Goal: Information Seeking & Learning: Check status

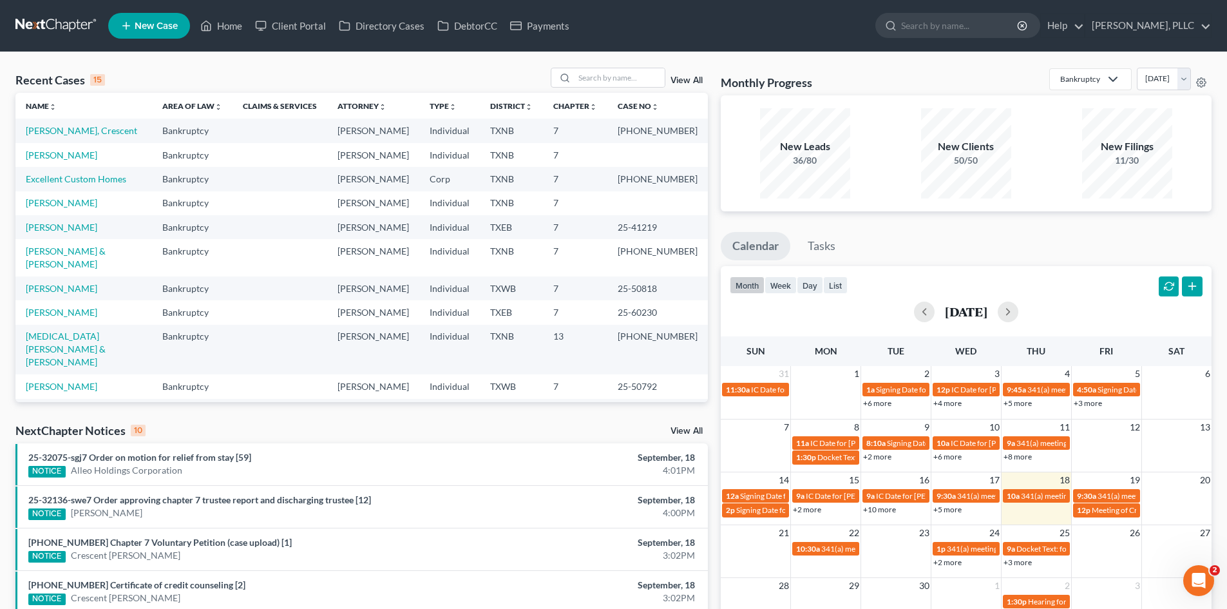
drag, startPoint x: 213, startPoint y: 131, endPoint x: 871, endPoint y: 171, distance: 659.1
click at [256, 119] on tr "[PERSON_NAME], Crescent Bankruptcy [PERSON_NAME] Individual TXNB 7 25-43567-7" at bounding box center [361, 131] width 693 height 24
click at [265, 300] on td at bounding box center [280, 312] width 95 height 24
drag, startPoint x: 329, startPoint y: 436, endPoint x: 546, endPoint y: 439, distance: 217.2
click at [334, 436] on div "NextChapter Notices 10 View All" at bounding box center [361, 433] width 693 height 21
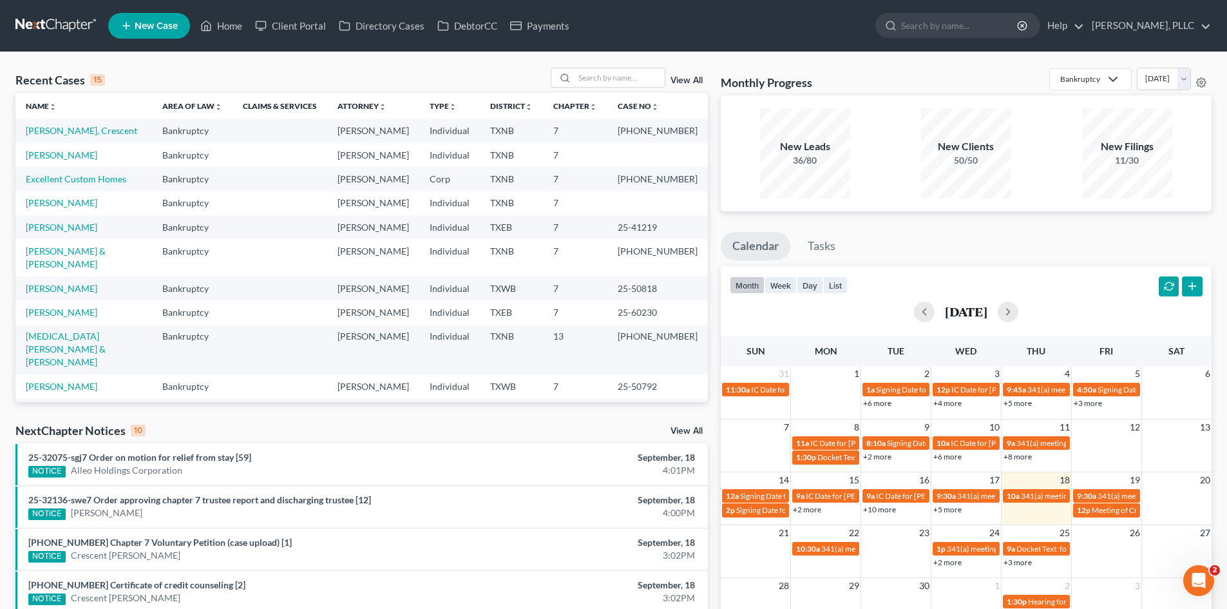
drag, startPoint x: 475, startPoint y: 376, endPoint x: 488, endPoint y: 376, distance: 13.5
click at [480, 399] on td "Individual" at bounding box center [449, 411] width 61 height 24
click at [193, 260] on td "Bankruptcy" at bounding box center [192, 257] width 81 height 37
click at [41, 232] on link "[PERSON_NAME]" at bounding box center [62, 227] width 72 height 11
select select "1"
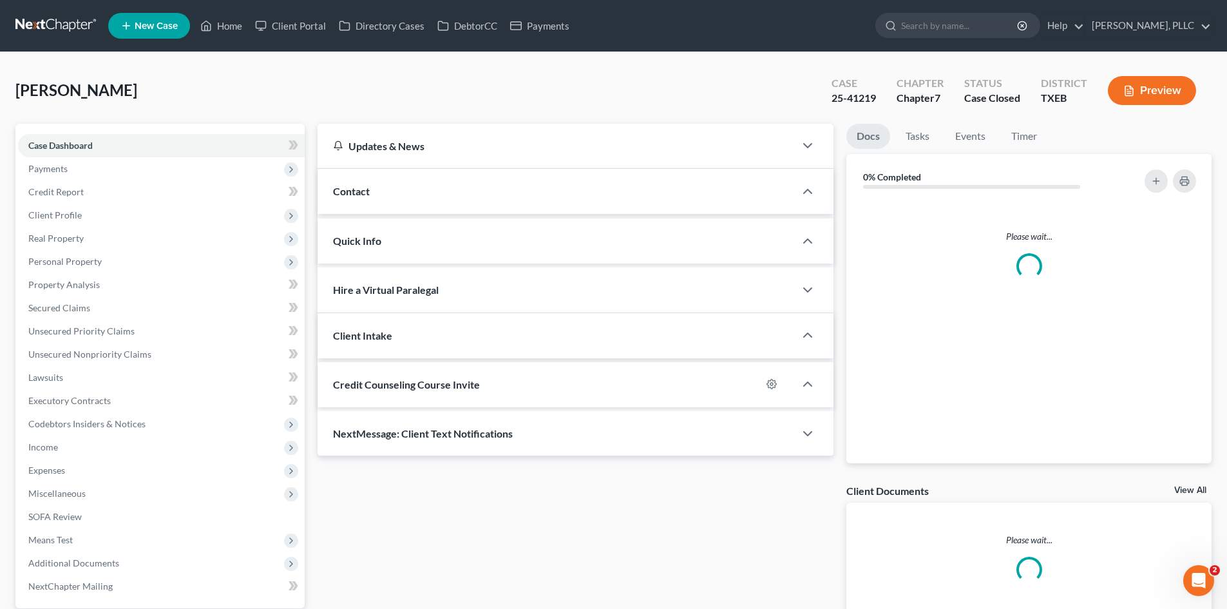
click at [0, 185] on div "Shorter, Renell Upgraded Case 25-41219 Chapter Chapter 7 Status Case Closed Dis…" at bounding box center [613, 363] width 1227 height 622
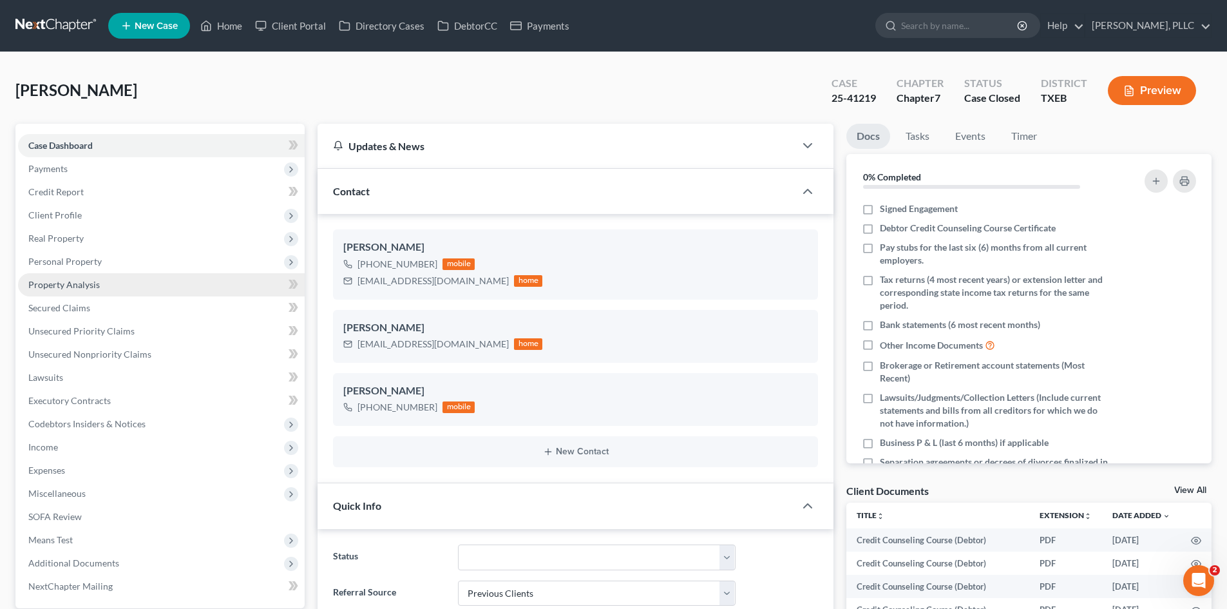
scroll to position [2277, 0]
click at [553, 19] on link "Payments" at bounding box center [540, 25] width 72 height 23
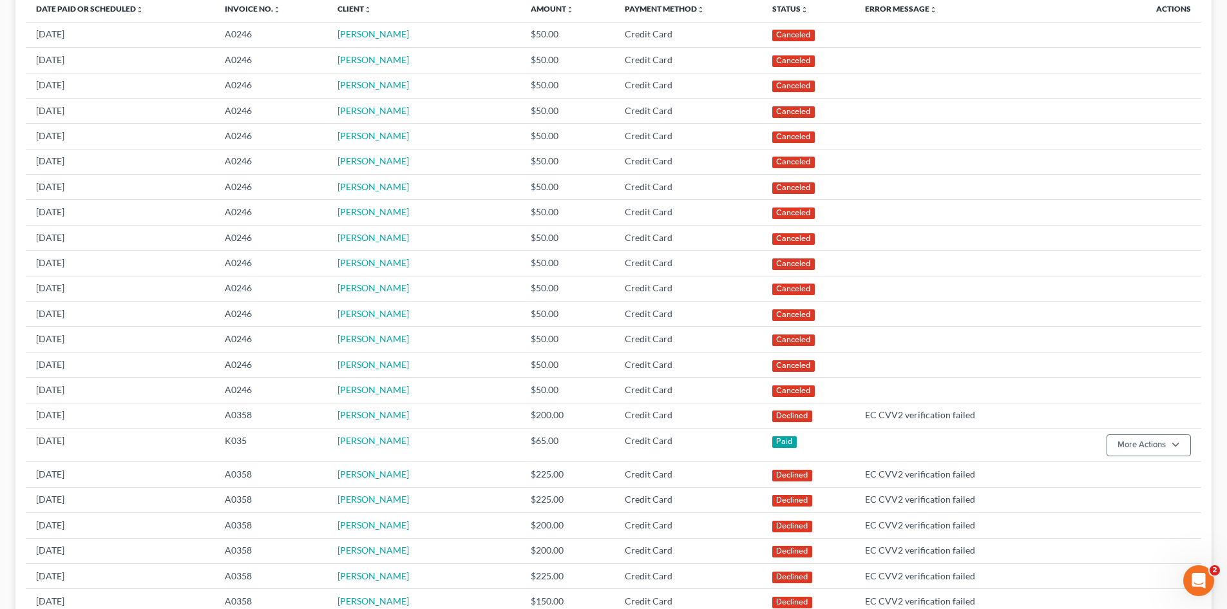
scroll to position [64, 0]
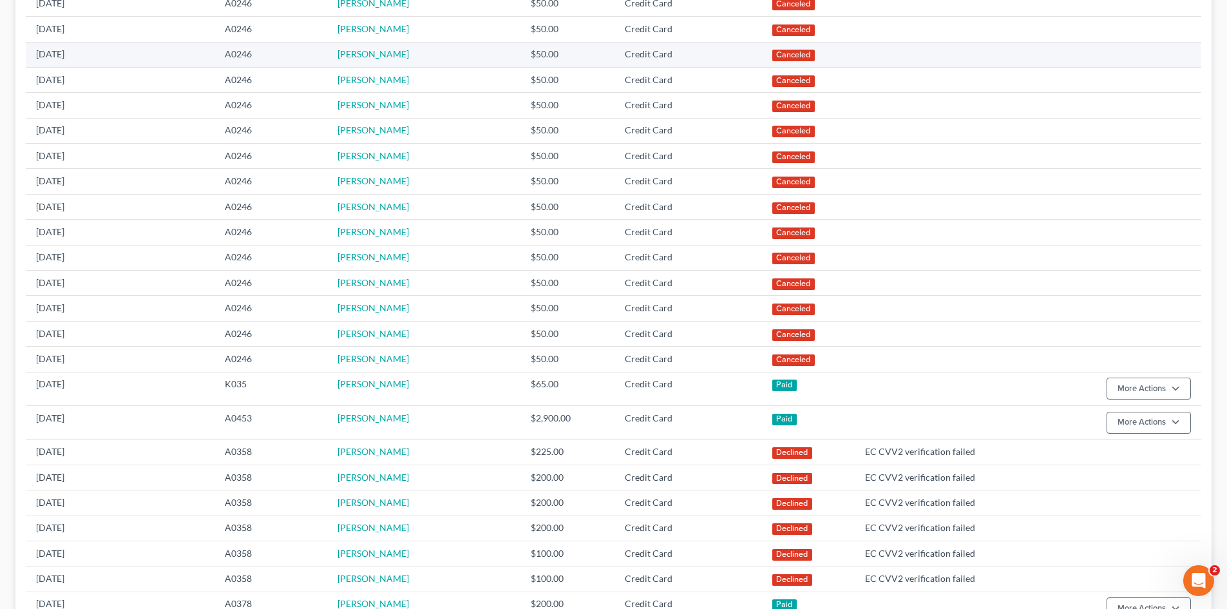
scroll to position [258, 0]
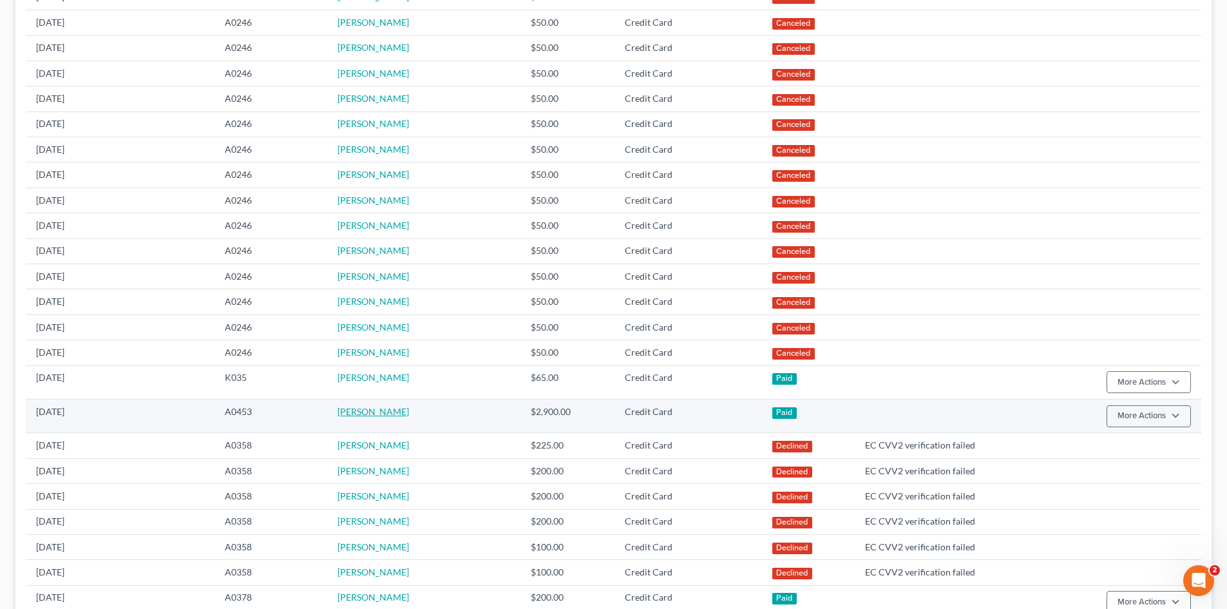
click at [354, 412] on link "[PERSON_NAME]" at bounding box center [374, 411] width 72 height 11
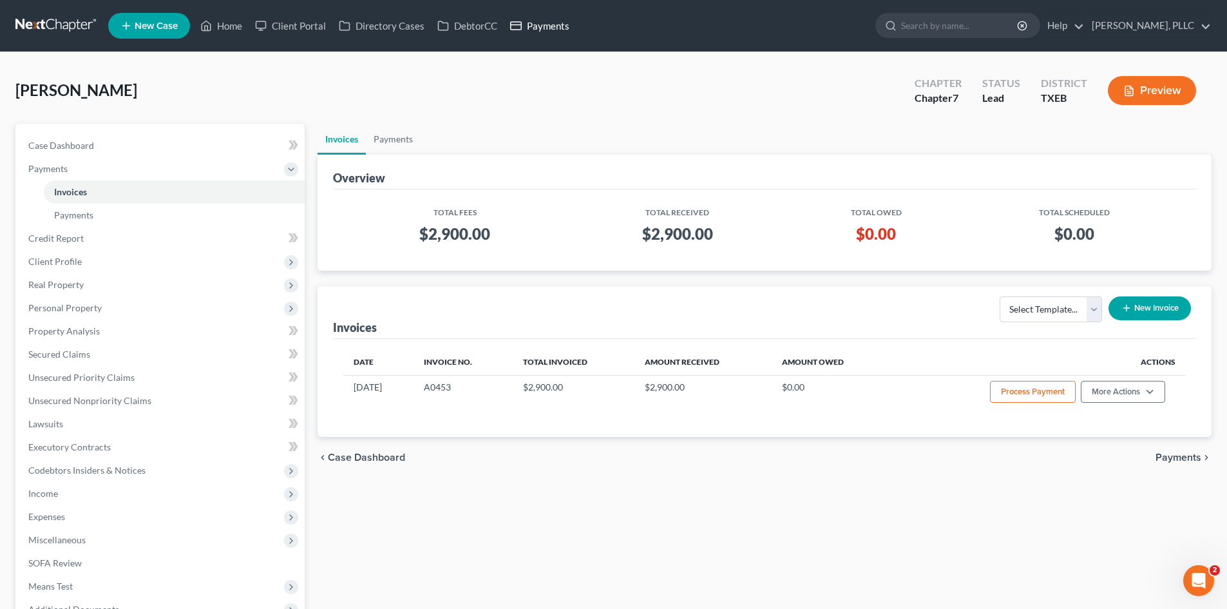
click at [550, 24] on link "Payments" at bounding box center [540, 25] width 72 height 23
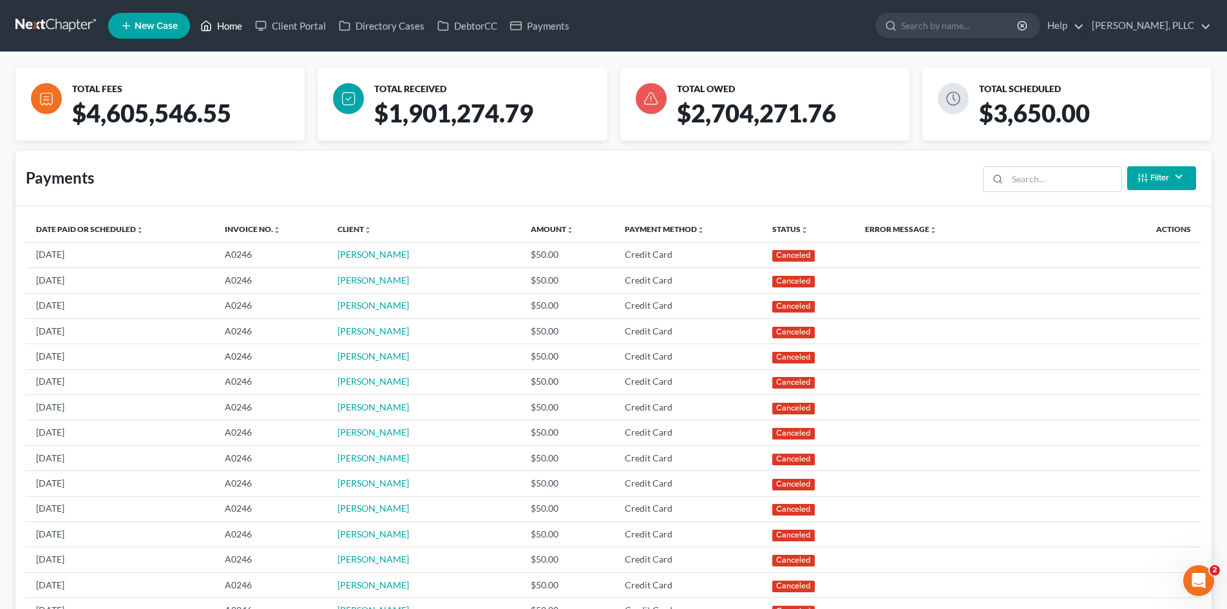
click at [218, 21] on link "Home" at bounding box center [221, 25] width 55 height 23
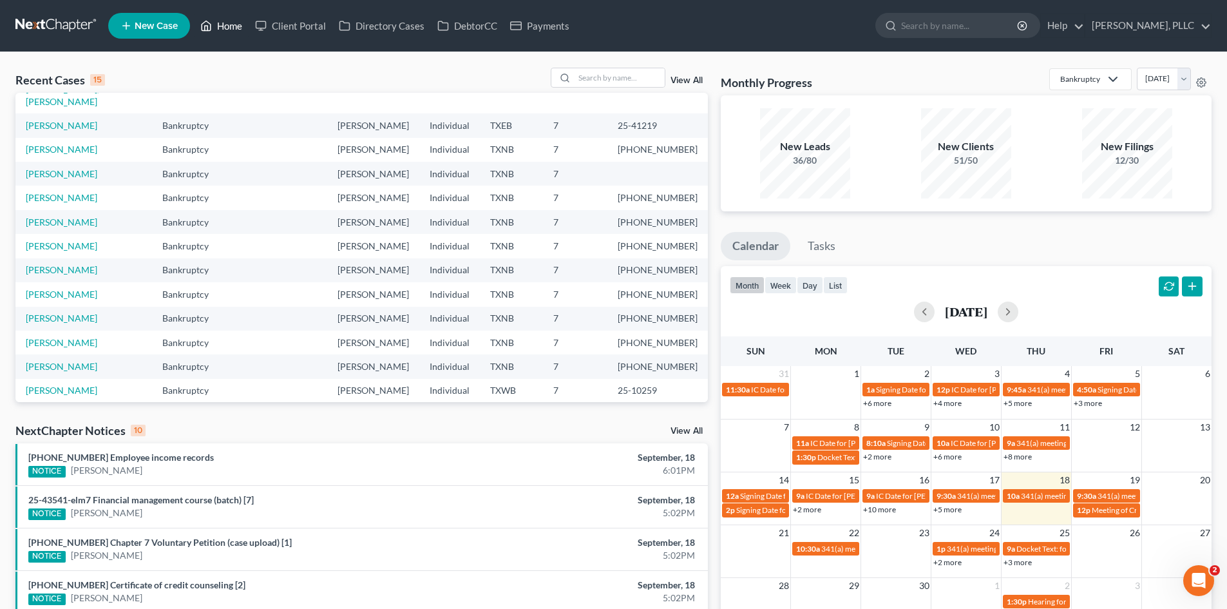
scroll to position [88, 0]
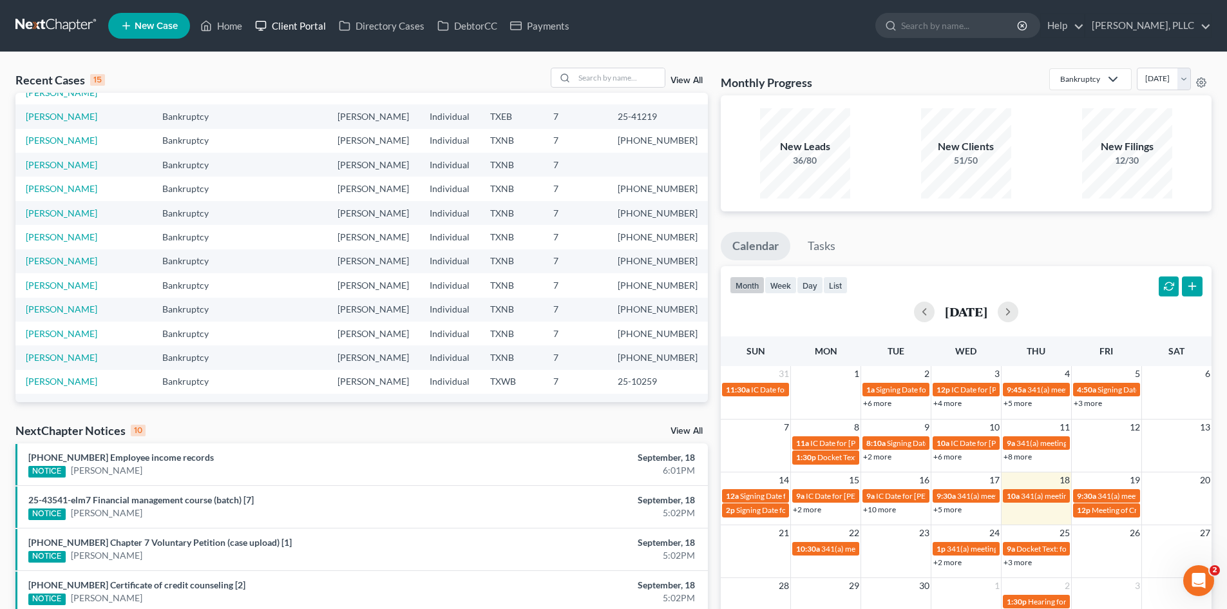
click at [298, 27] on link "Client Portal" at bounding box center [291, 25] width 84 height 23
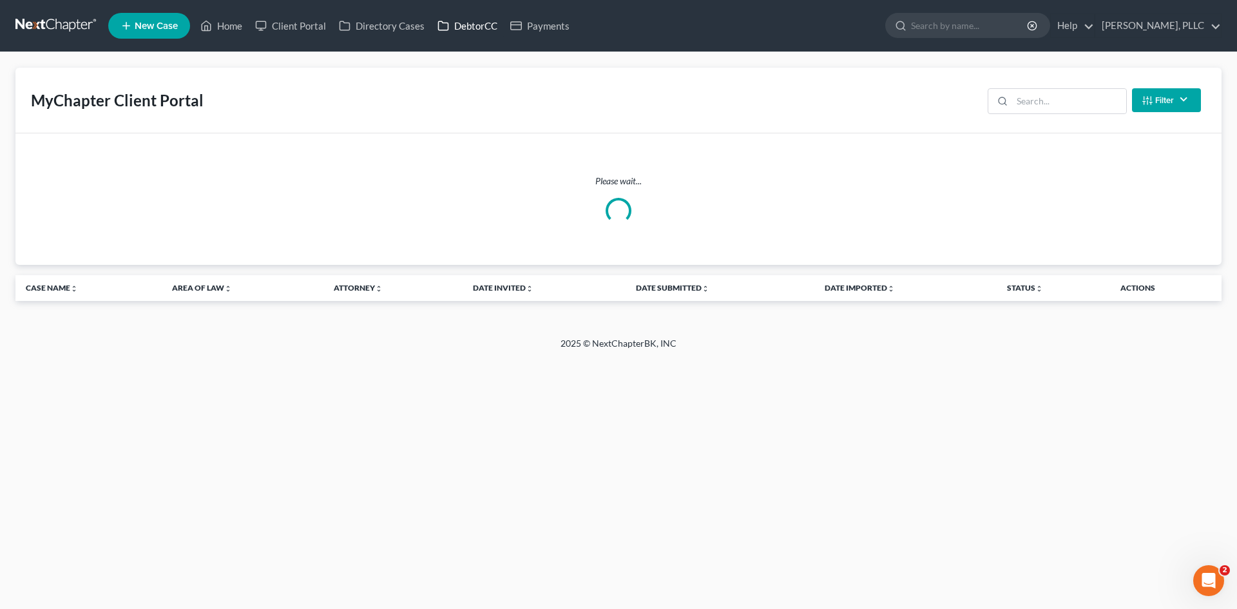
click at [472, 28] on link "DebtorCC" at bounding box center [467, 25] width 73 height 23
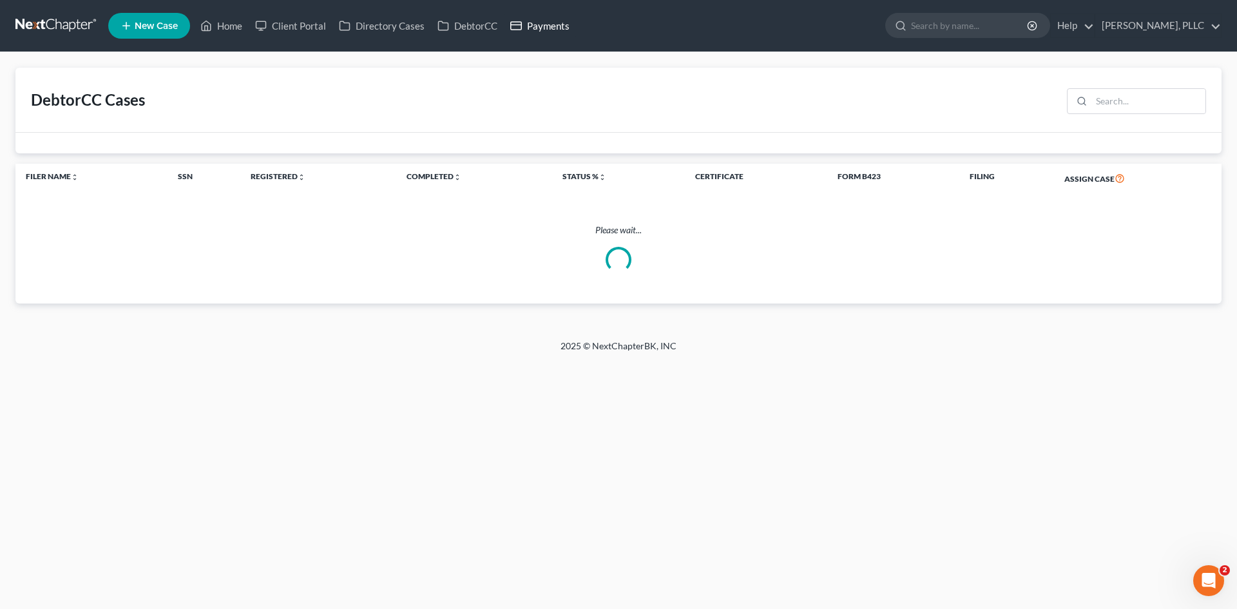
click at [521, 36] on link "Payments" at bounding box center [540, 25] width 72 height 23
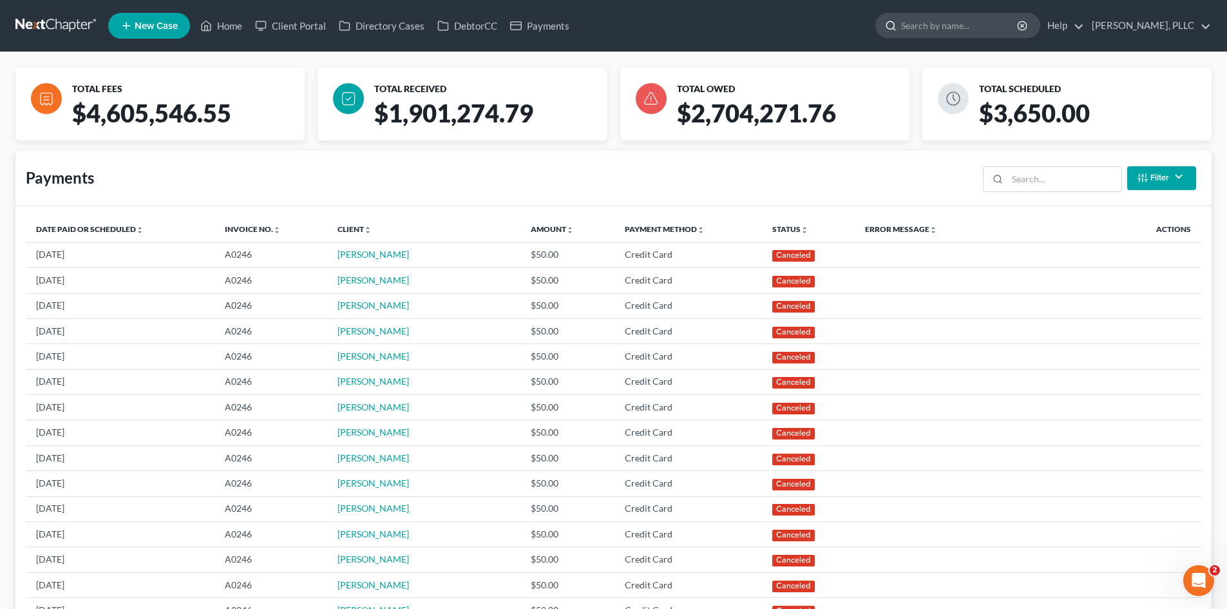
click at [928, 23] on input "search" at bounding box center [960, 26] width 118 height 24
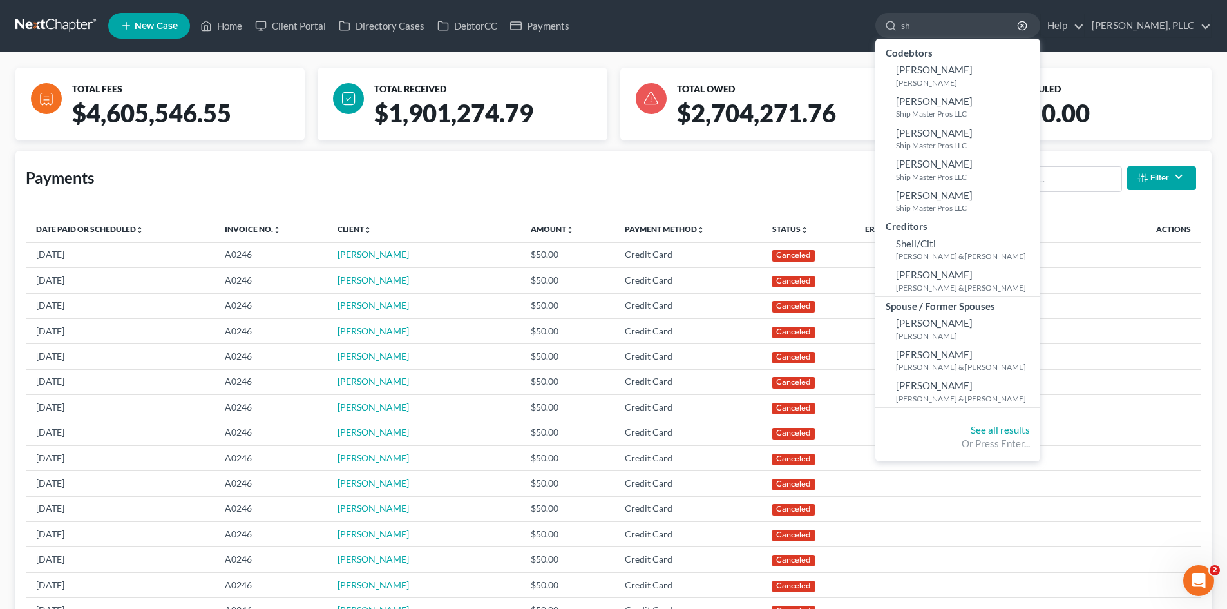
type input "sh"
click at [936, 98] on span "[PERSON_NAME]" at bounding box center [934, 101] width 77 height 12
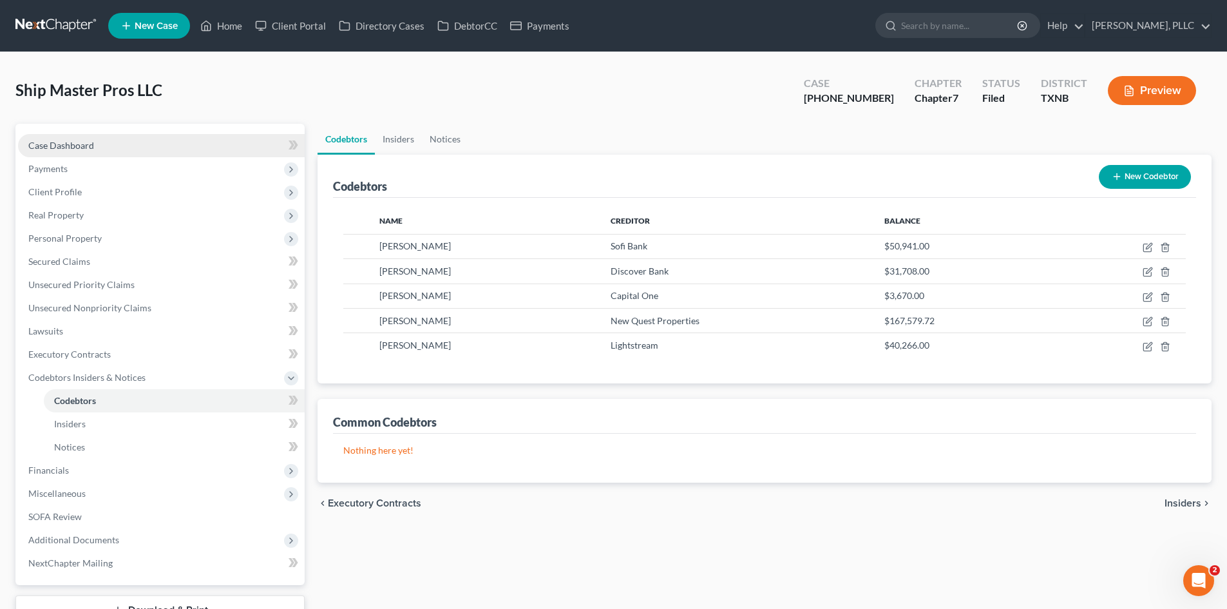
click at [167, 140] on link "Case Dashboard" at bounding box center [161, 145] width 287 height 23
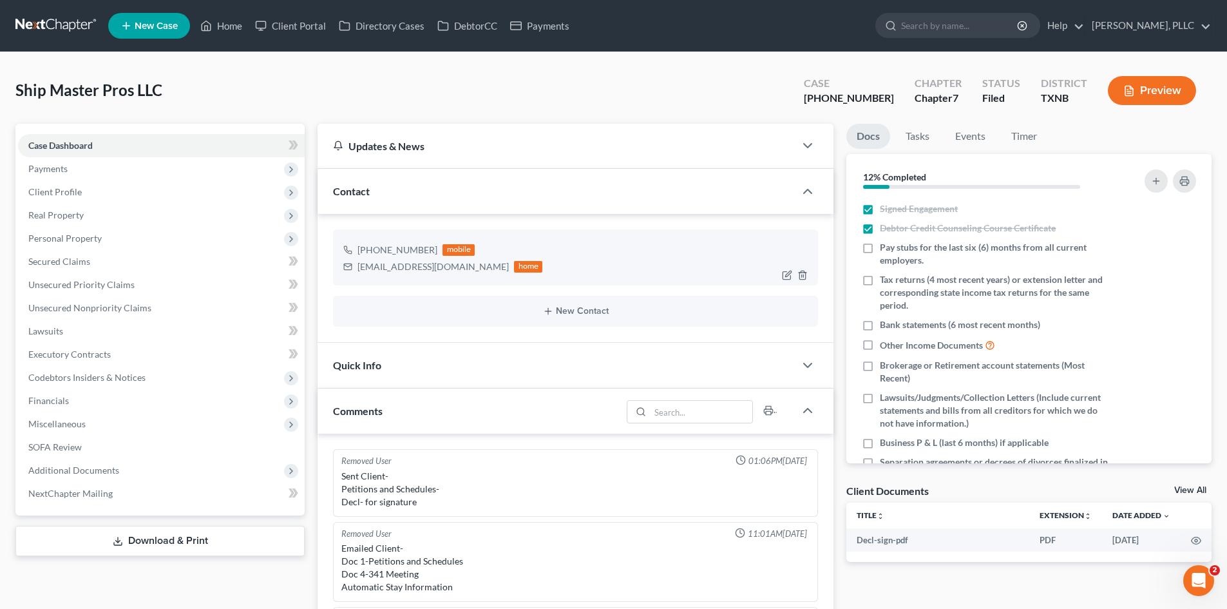
scroll to position [133, 0]
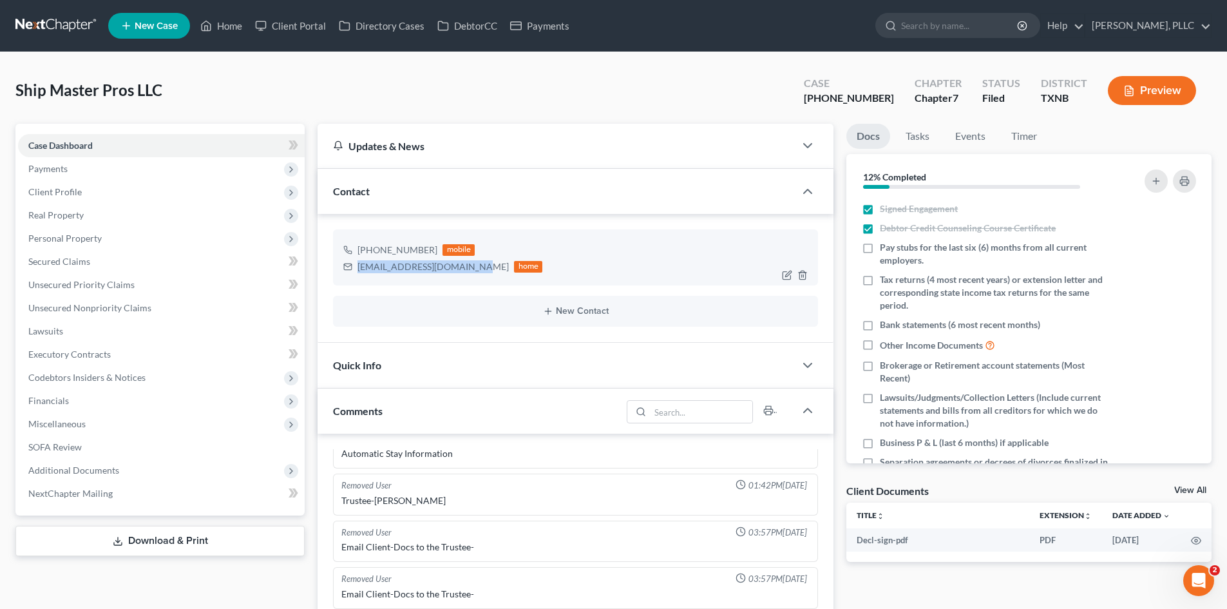
drag, startPoint x: 474, startPoint y: 266, endPoint x: 358, endPoint y: 267, distance: 116.0
click at [358, 267] on div "[EMAIL_ADDRESS][DOMAIN_NAME]" at bounding box center [433, 266] width 151 height 13
copy div "[EMAIL_ADDRESS][DOMAIN_NAME]"
click at [236, 33] on link "Home" at bounding box center [221, 25] width 55 height 23
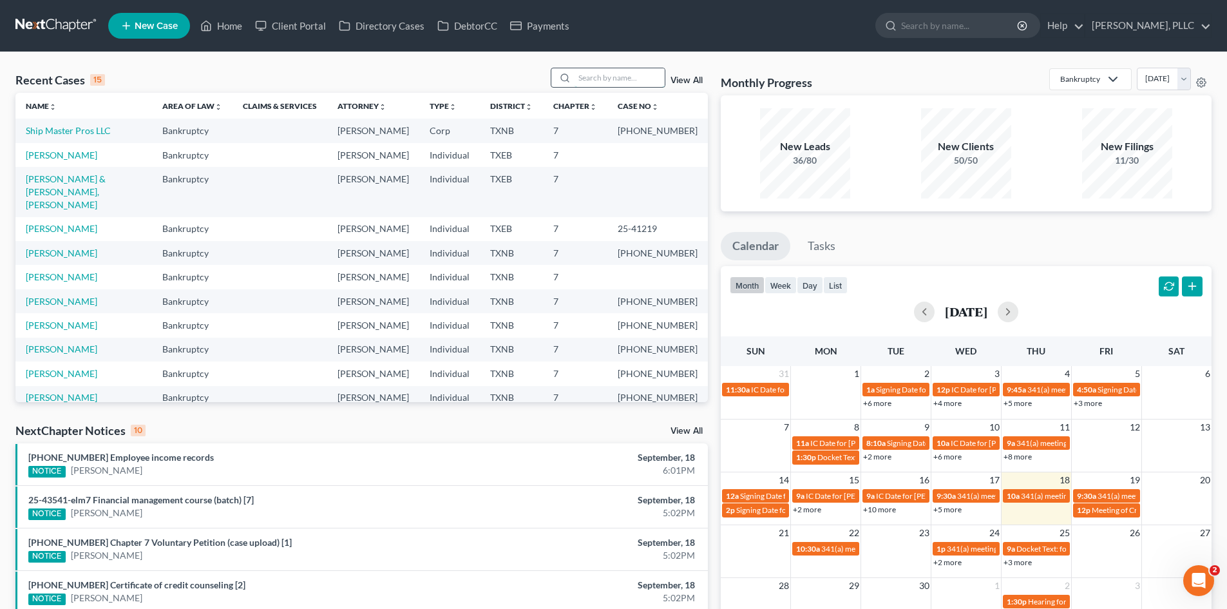
click at [579, 82] on input "search" at bounding box center [620, 77] width 90 height 19
click at [542, 30] on link "Payments" at bounding box center [540, 25] width 72 height 23
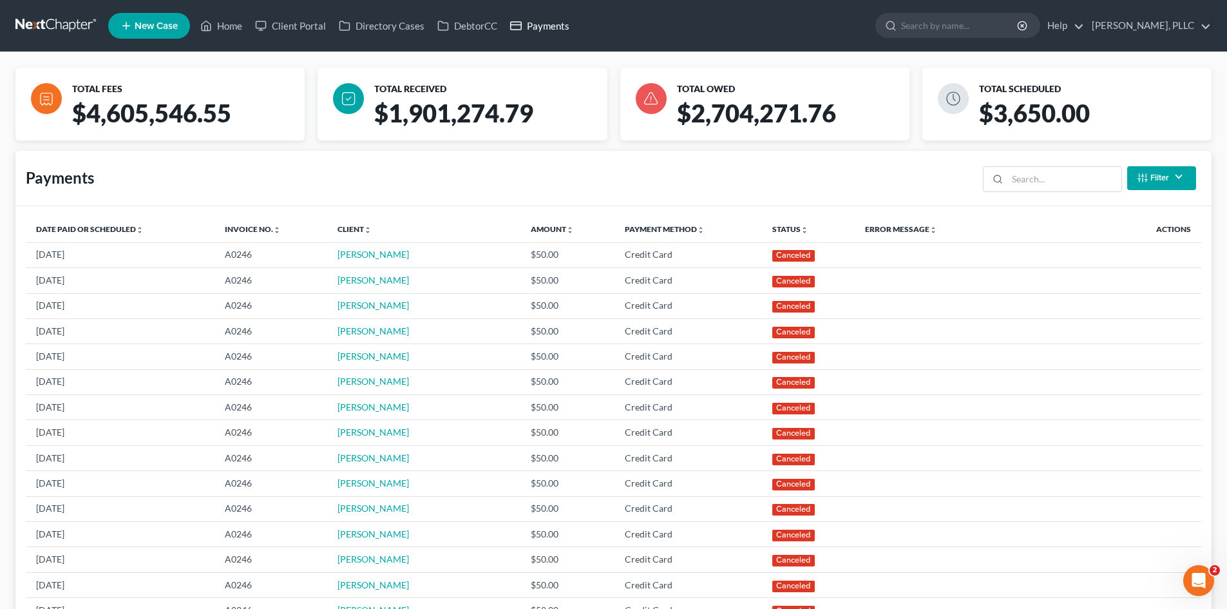
click at [547, 23] on link "Payments" at bounding box center [540, 25] width 72 height 23
click at [225, 24] on link "Home" at bounding box center [221, 25] width 55 height 23
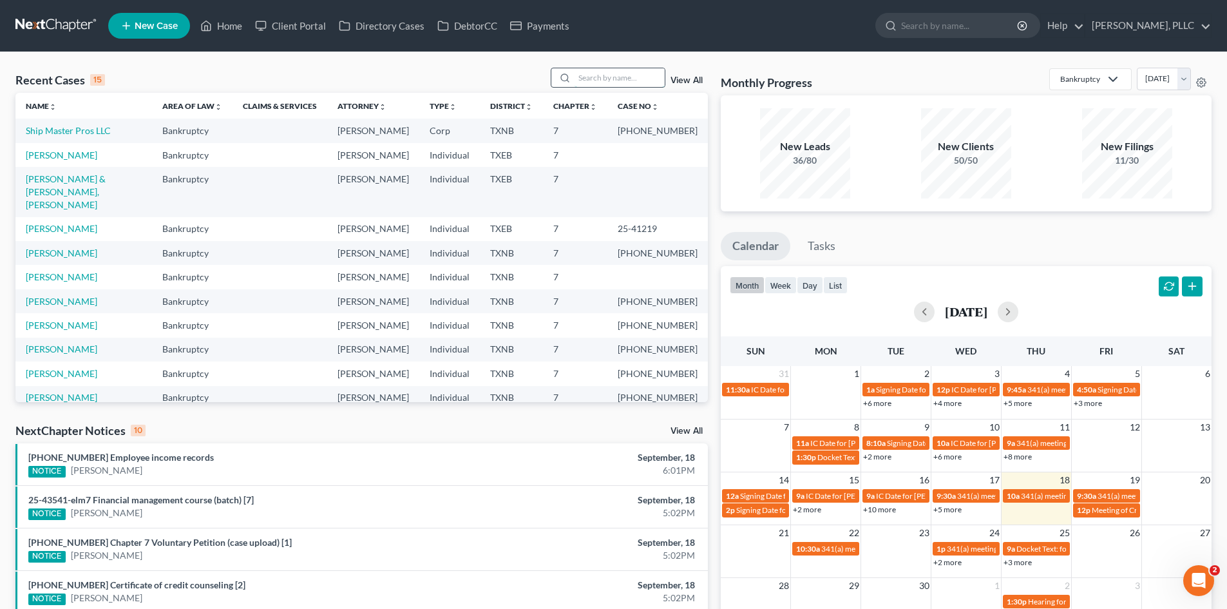
click at [620, 75] on input "search" at bounding box center [620, 77] width 90 height 19
type input "[PERSON_NAME]"
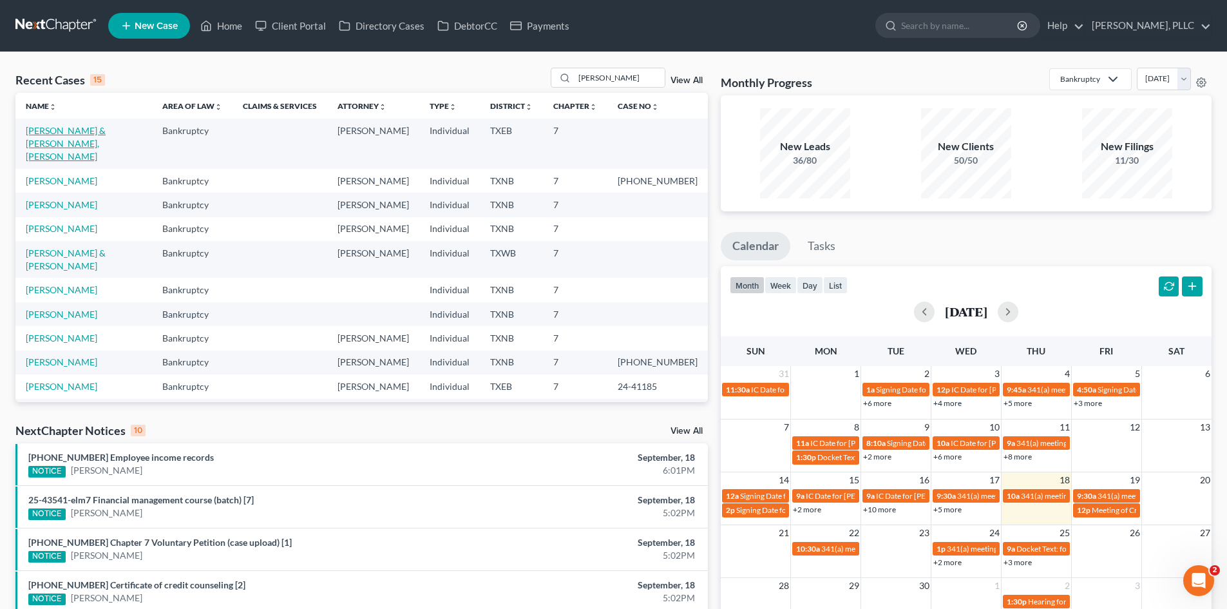
click at [75, 128] on link "[PERSON_NAME] & [PERSON_NAME], [PERSON_NAME]" at bounding box center [66, 143] width 80 height 37
select select "4"
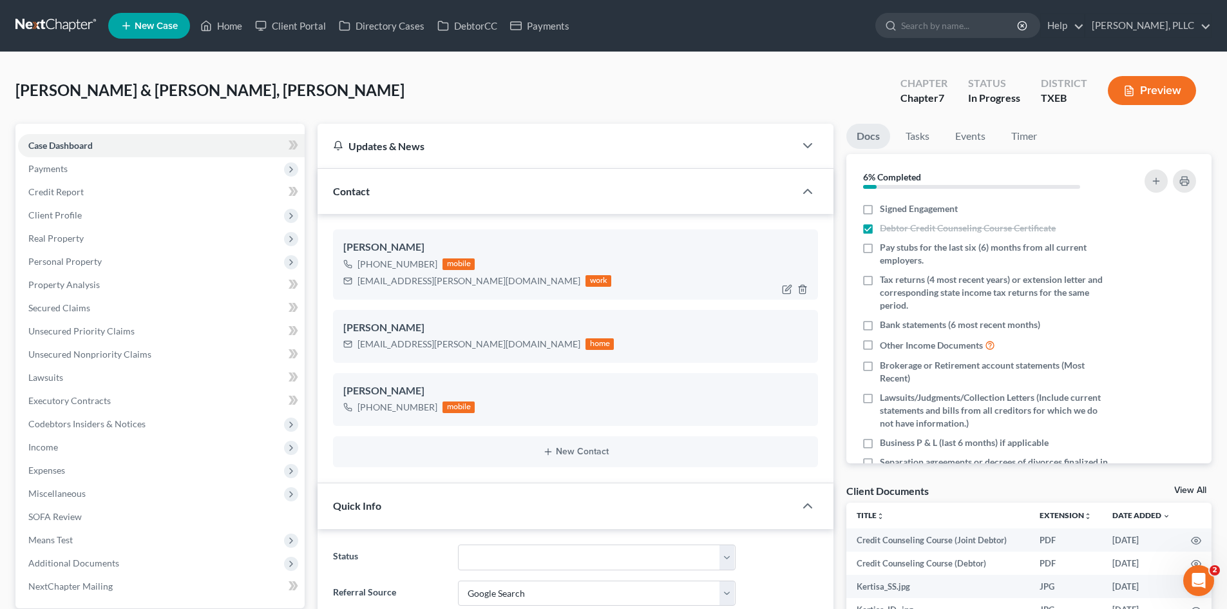
scroll to position [434, 0]
drag, startPoint x: 568, startPoint y: 10, endPoint x: 562, endPoint y: 23, distance: 13.5
click at [567, 15] on ul "New Case Home Client Portal Directory Cases DebtorCC Payments - No Result - See…" at bounding box center [660, 26] width 1104 height 34
click at [559, 27] on link "Payments" at bounding box center [540, 25] width 72 height 23
